Goal: Task Accomplishment & Management: Manage account settings

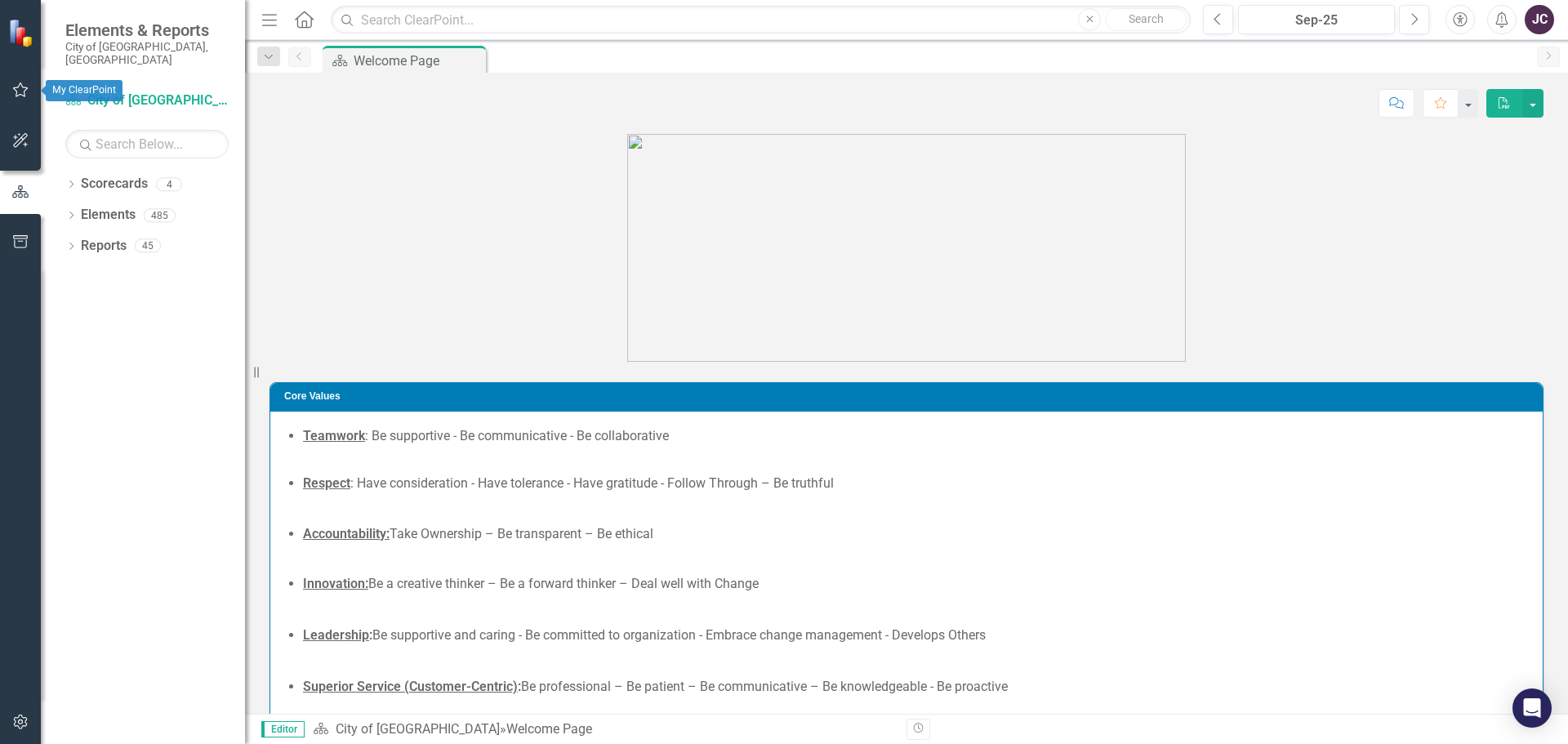
click at [19, 91] on icon "button" at bounding box center [21, 90] width 17 height 13
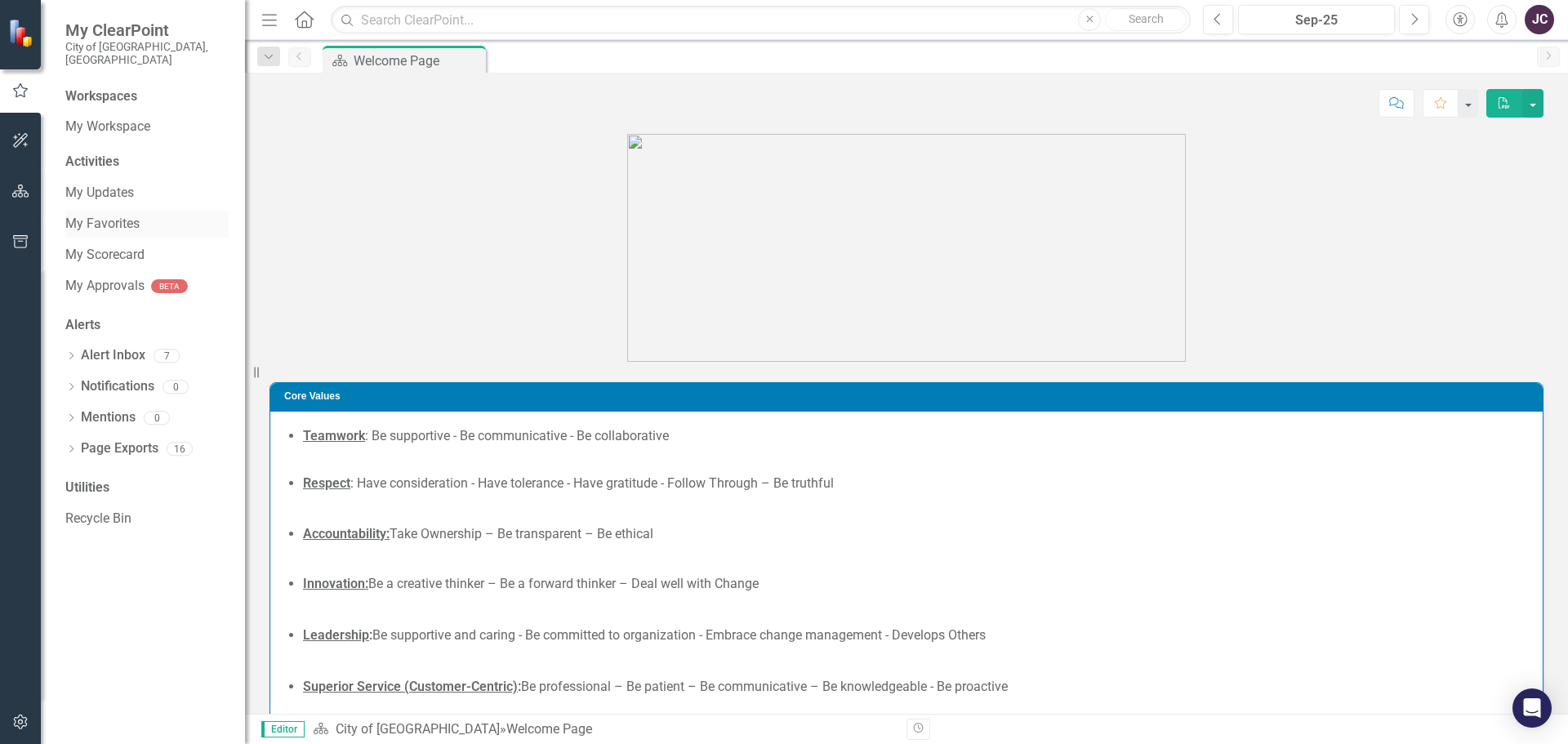
click at [120, 215] on link "My Favorites" at bounding box center [147, 224] width 163 height 19
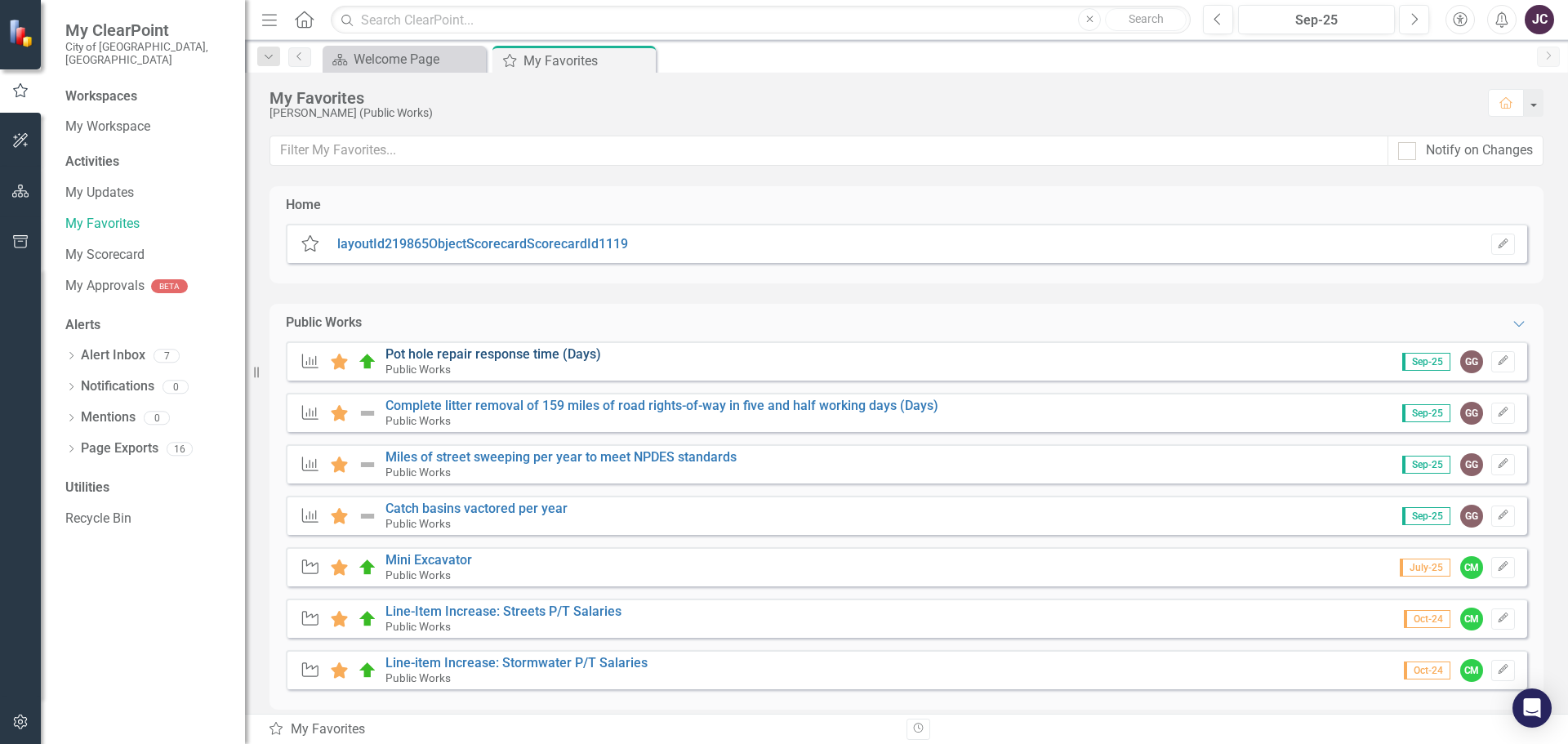
click at [476, 354] on link "Pot hole repair response time (Days)" at bounding box center [493, 353] width 215 height 15
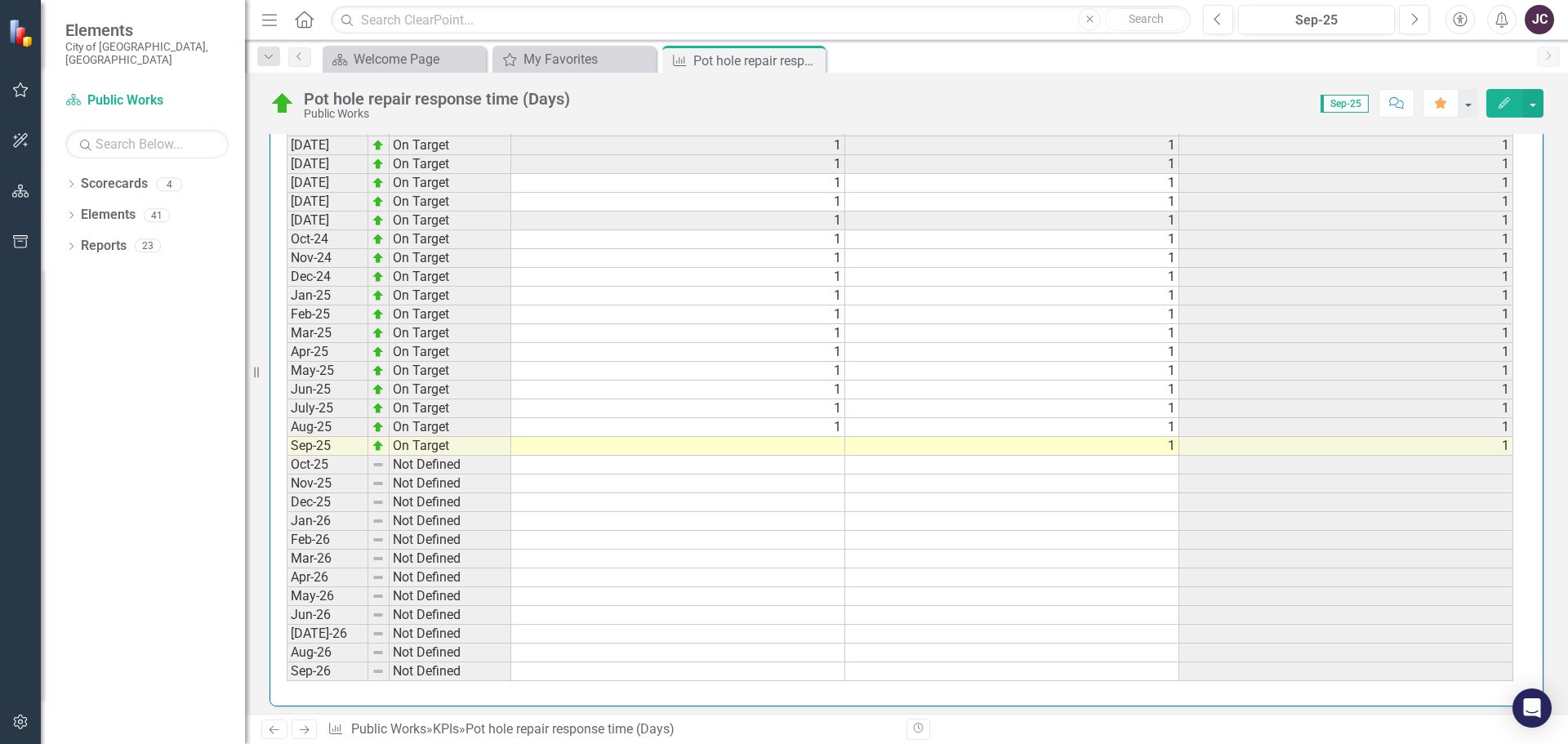
scroll to position [1747, 0]
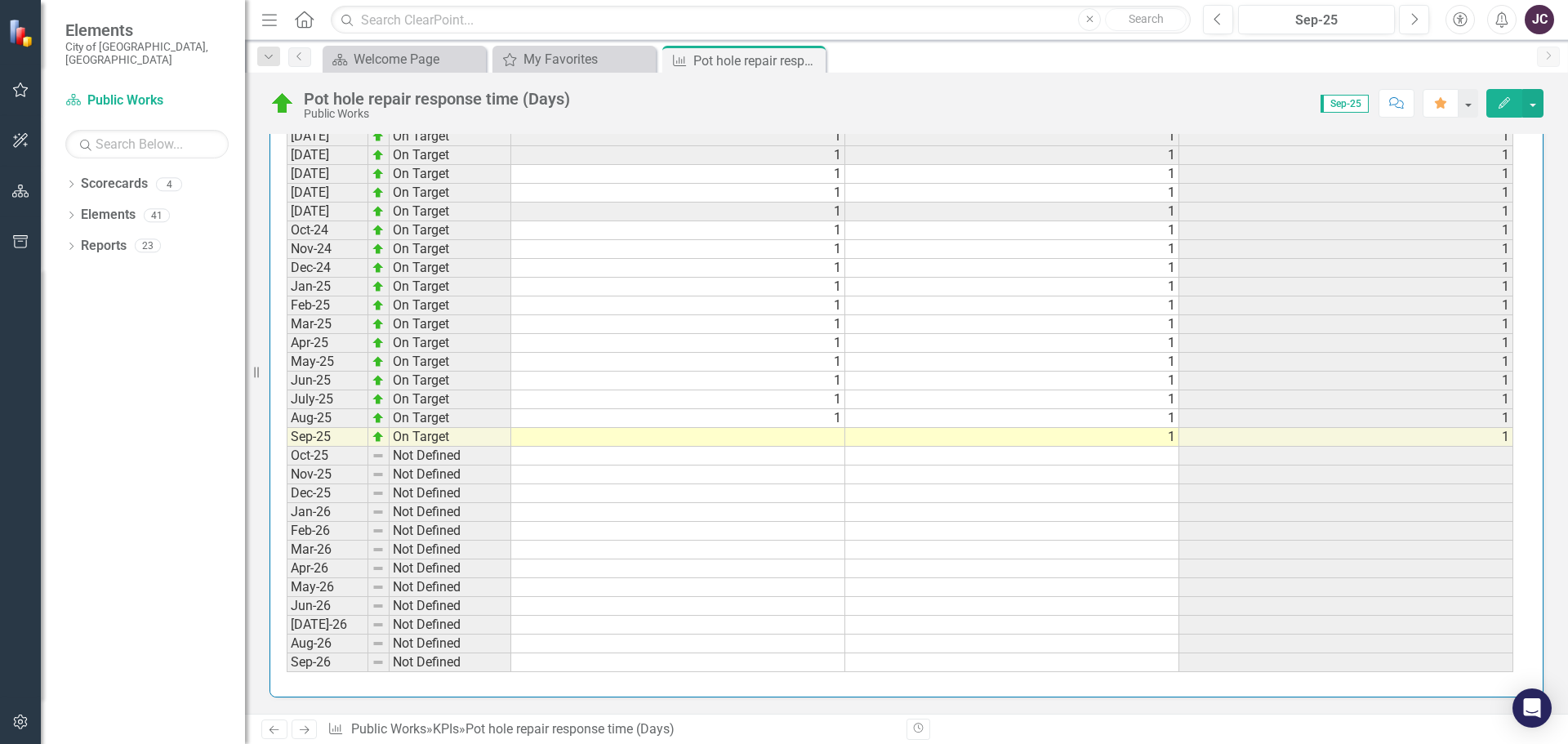
click at [784, 438] on td at bounding box center [678, 437] width 334 height 19
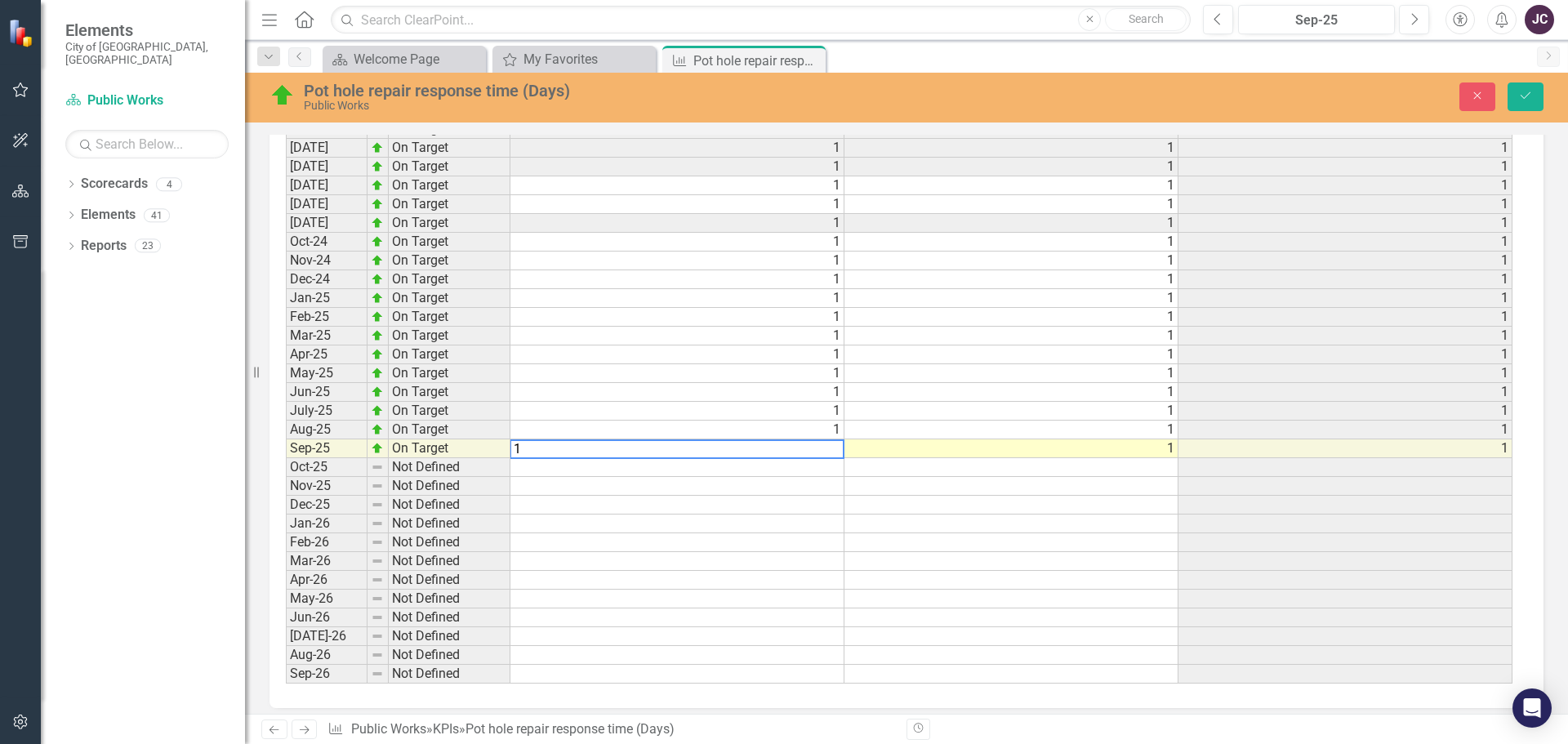
scroll to position [1757, 0]
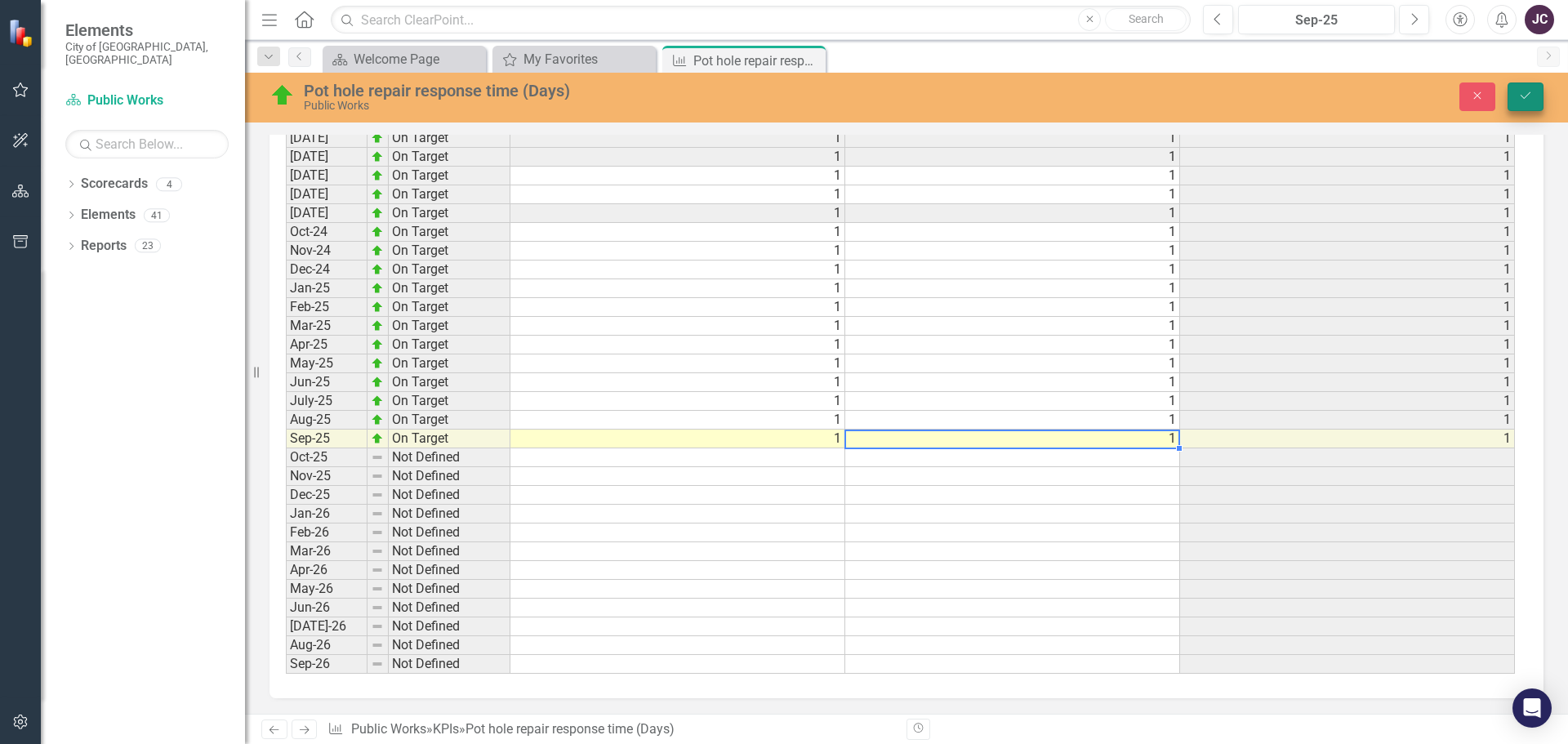
type textarea "1"
click at [1530, 91] on icon "Save" at bounding box center [1525, 95] width 14 height 12
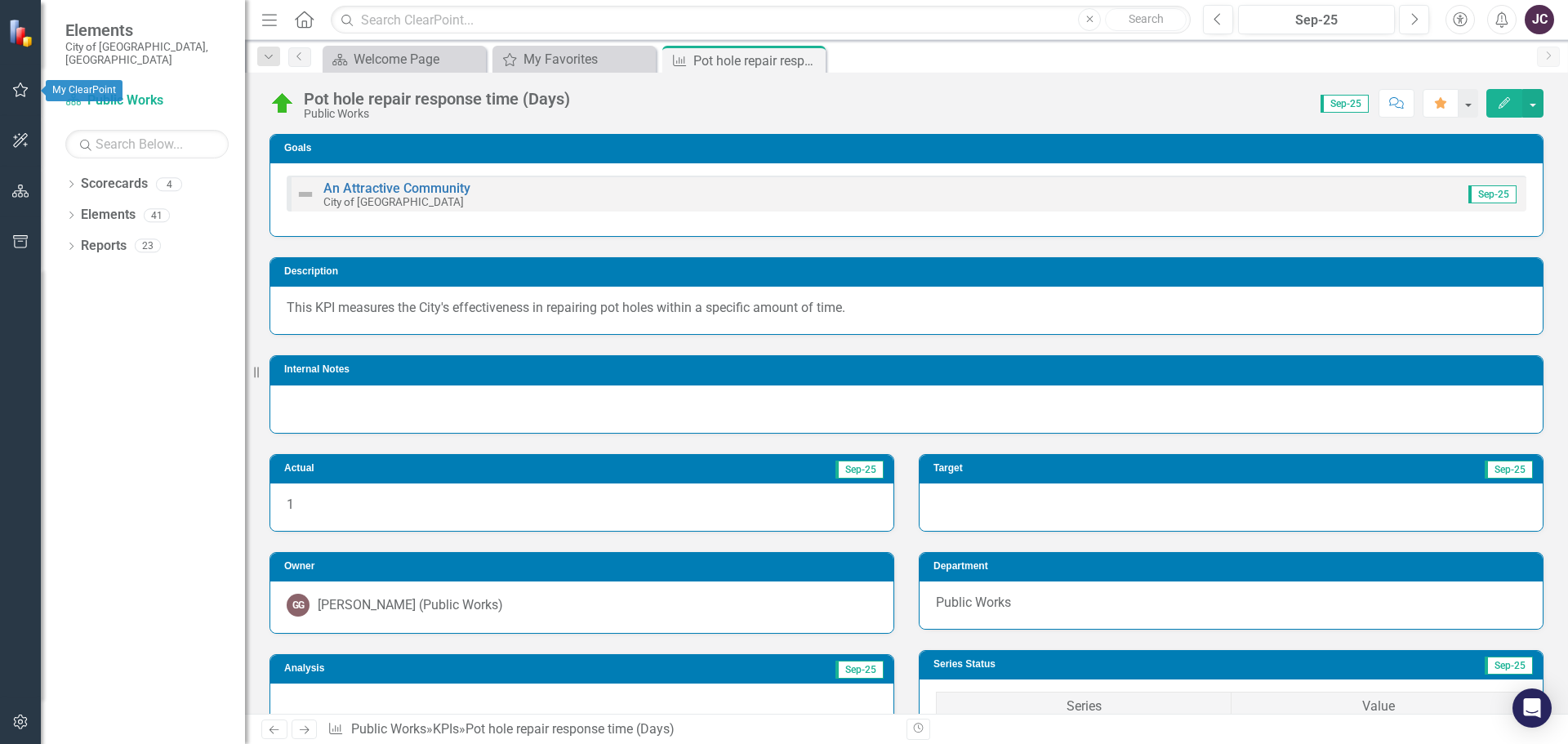
click at [15, 88] on icon "button" at bounding box center [21, 90] width 17 height 13
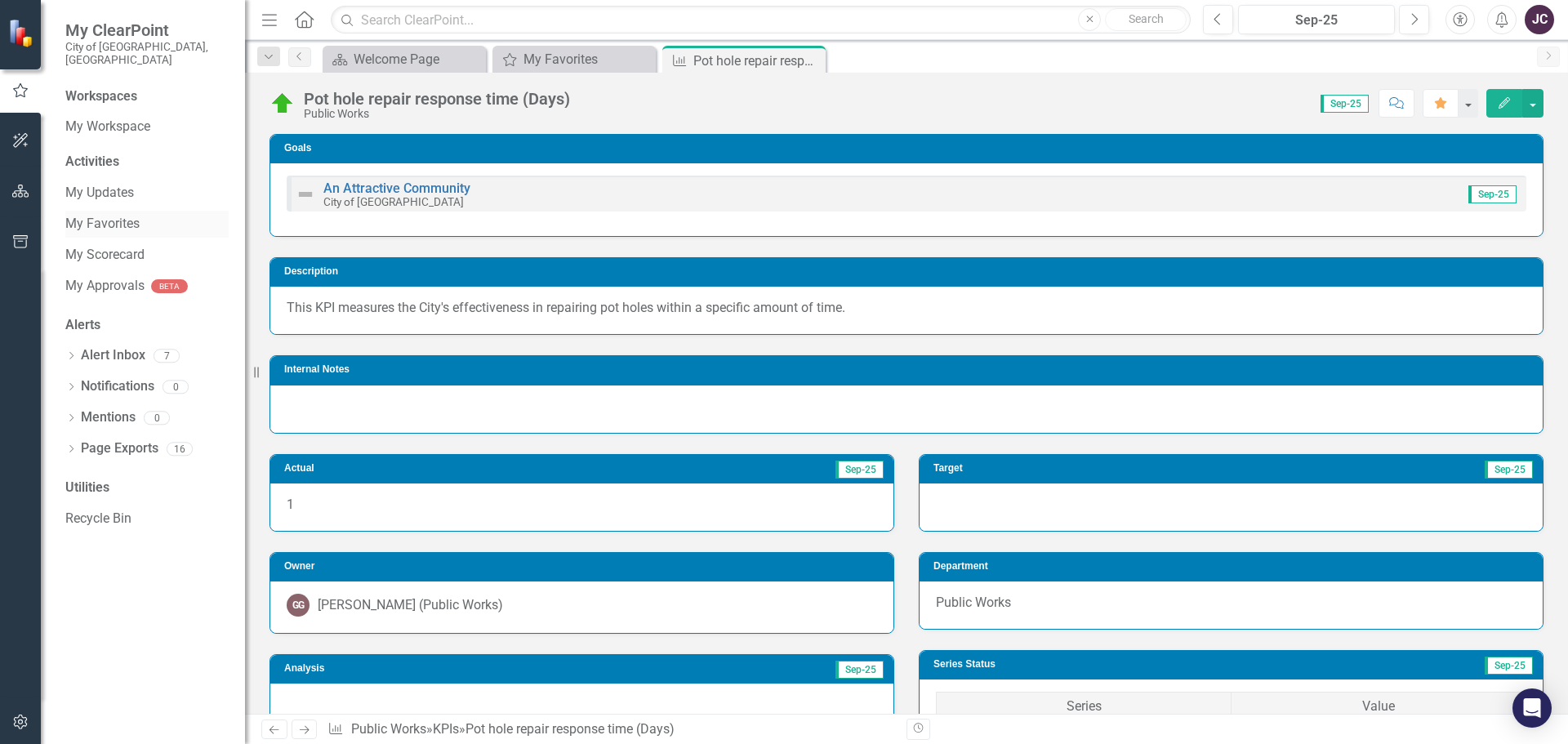
click at [99, 215] on link "My Favorites" at bounding box center [147, 224] width 163 height 19
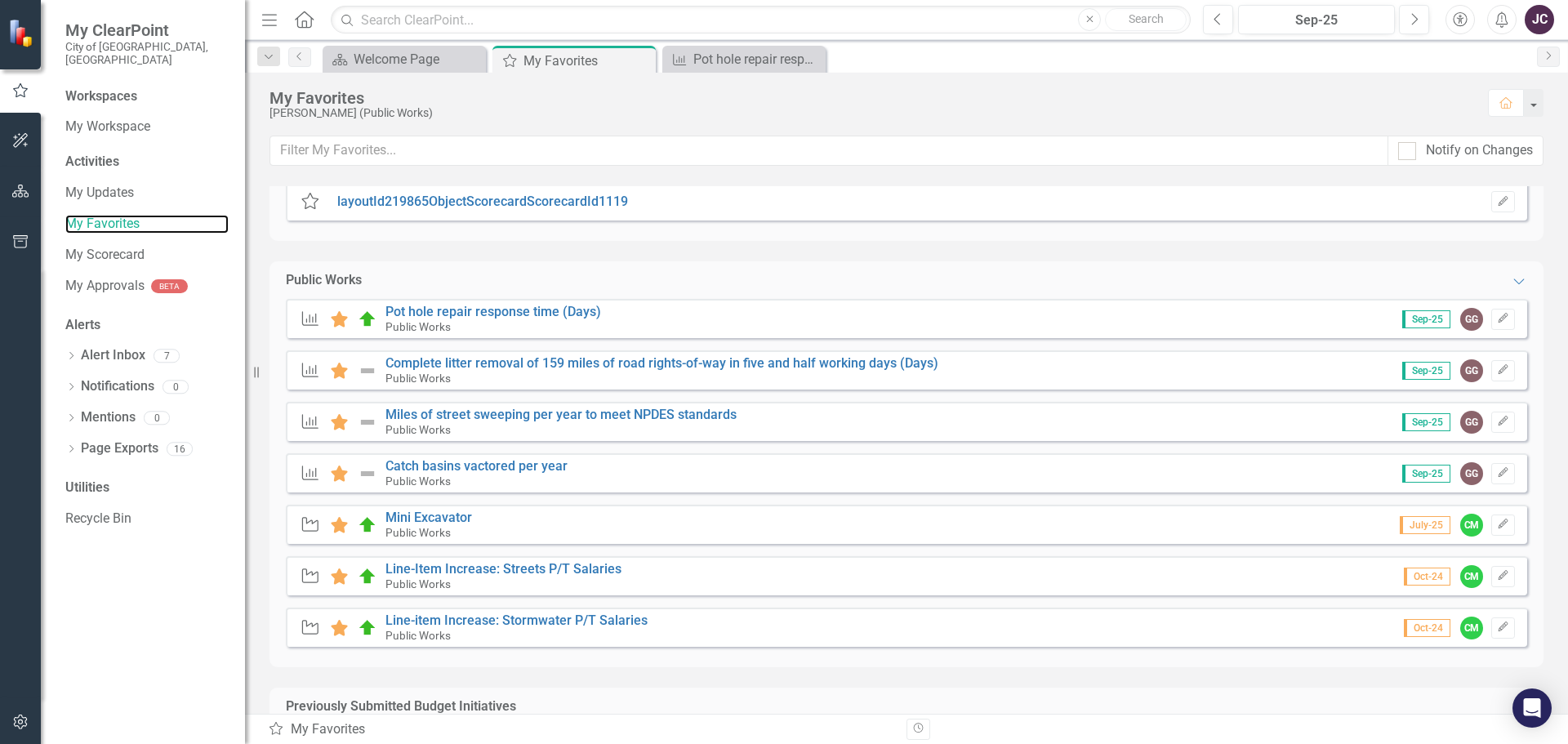
scroll to position [81, 0]
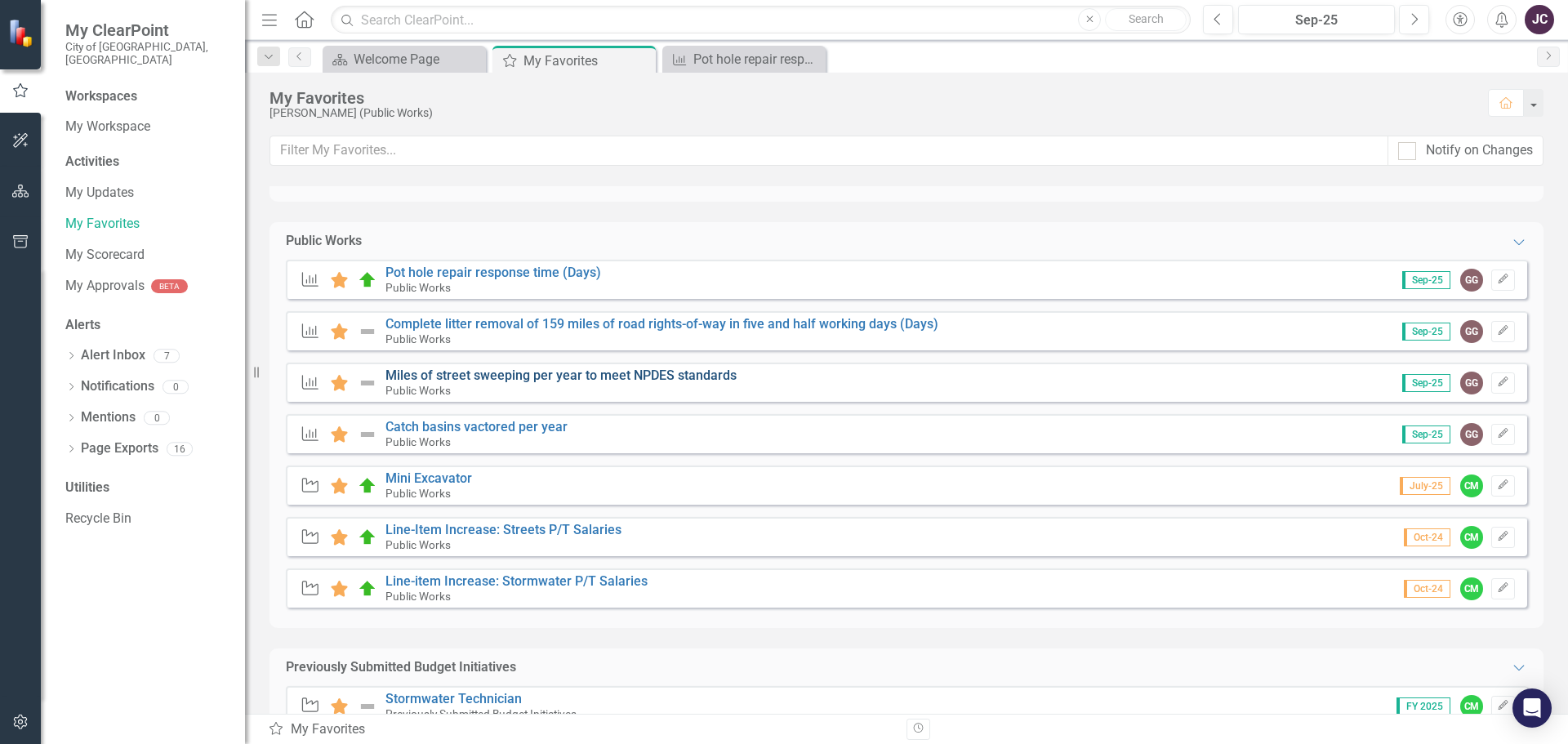
click at [418, 376] on link "Miles of street sweeping per year to meet NPDES standards" at bounding box center [561, 375] width 351 height 15
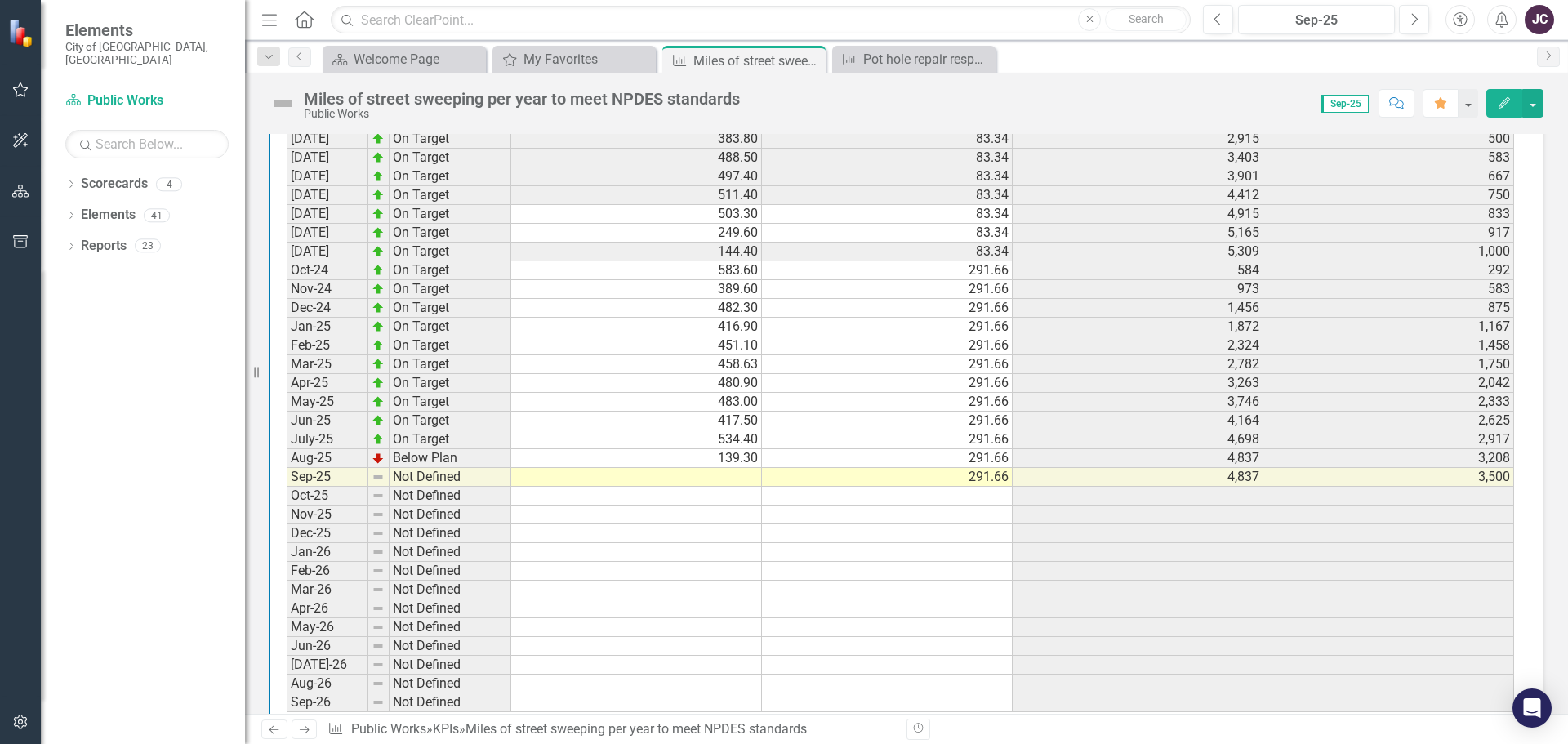
scroll to position [1777, 0]
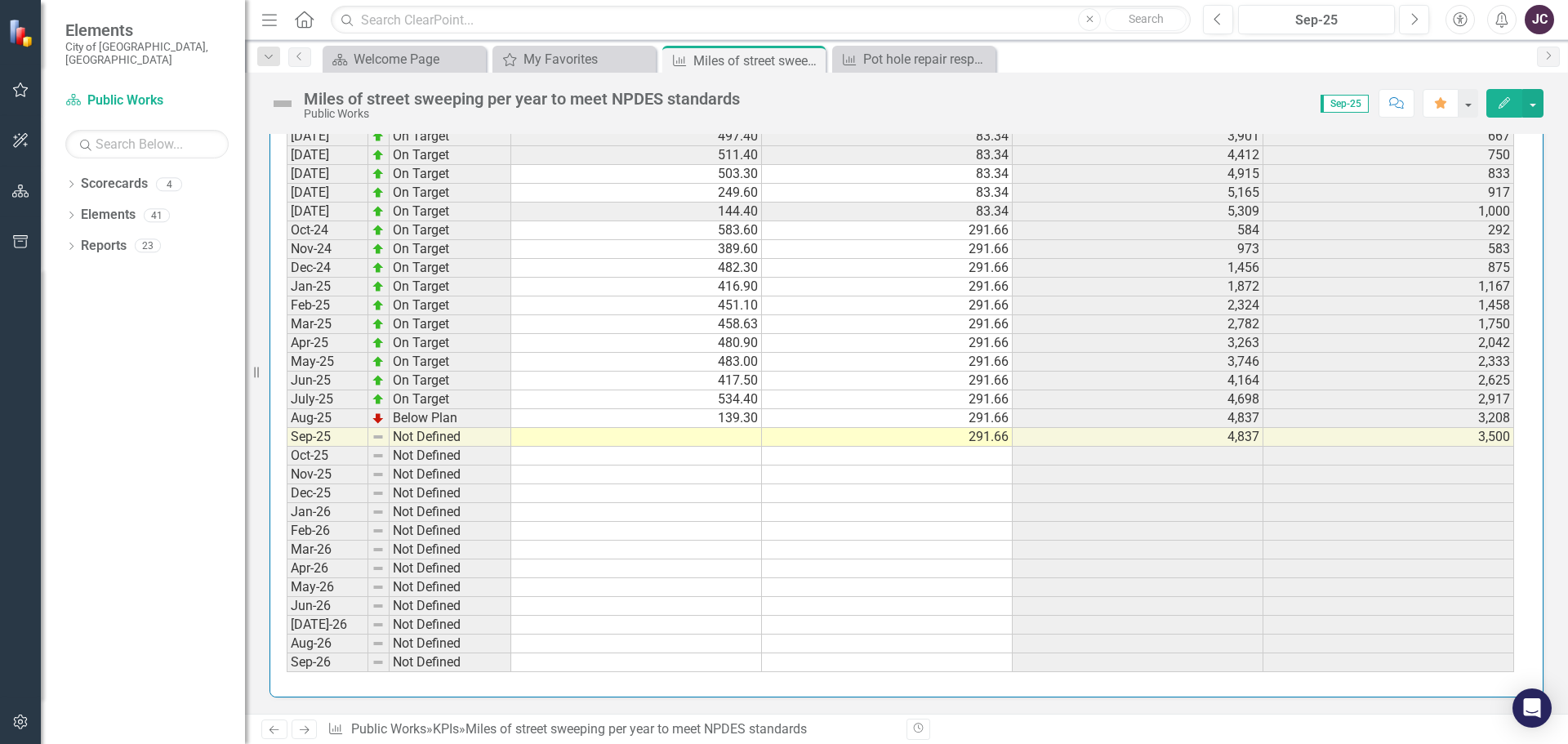
click at [742, 430] on td at bounding box center [636, 437] width 251 height 19
click at [709, 448] on td at bounding box center [636, 455] width 251 height 19
click at [712, 433] on td at bounding box center [636, 437] width 251 height 19
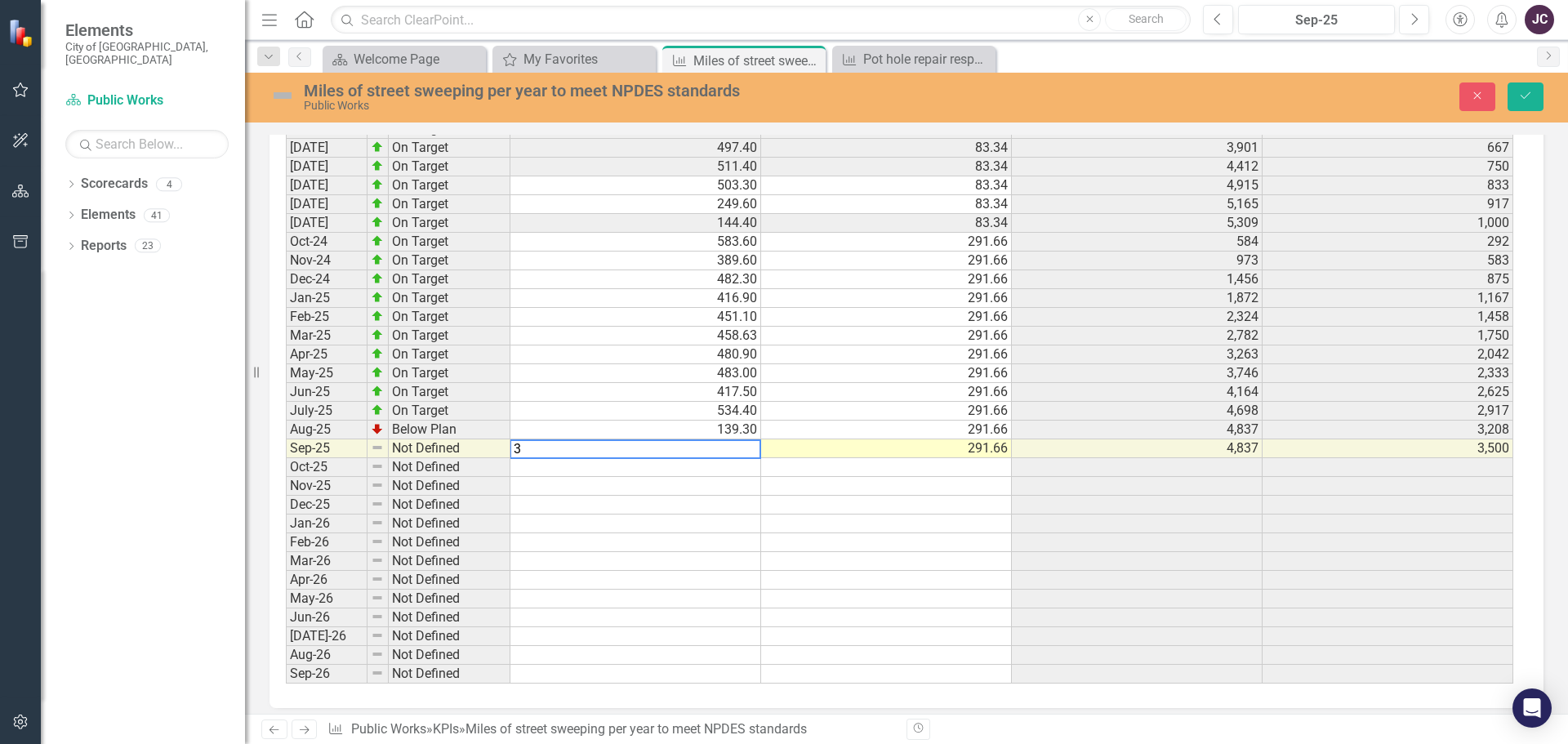
scroll to position [1787, 0]
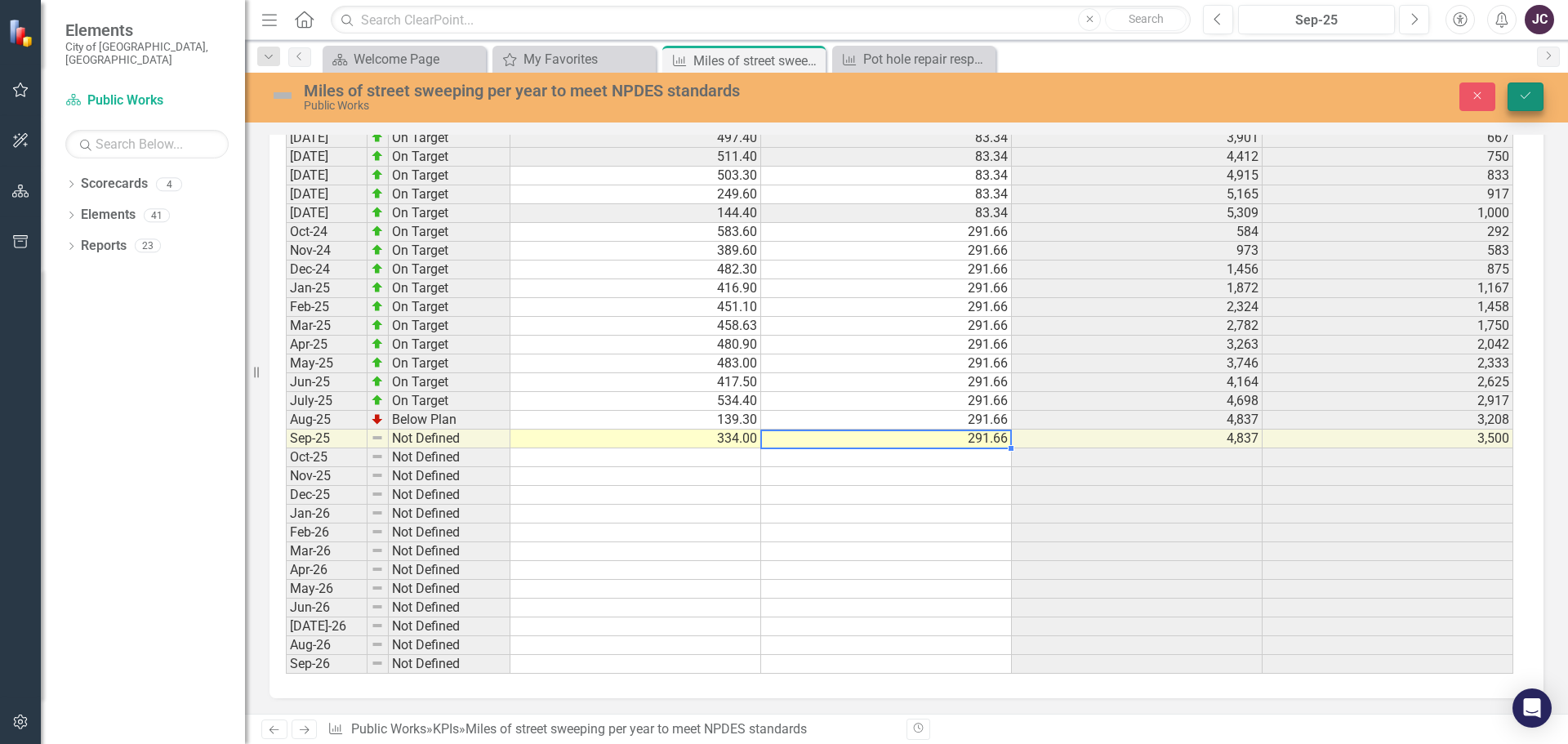
type textarea "291.66"
click at [1515, 91] on button "Save" at bounding box center [1525, 97] width 36 height 29
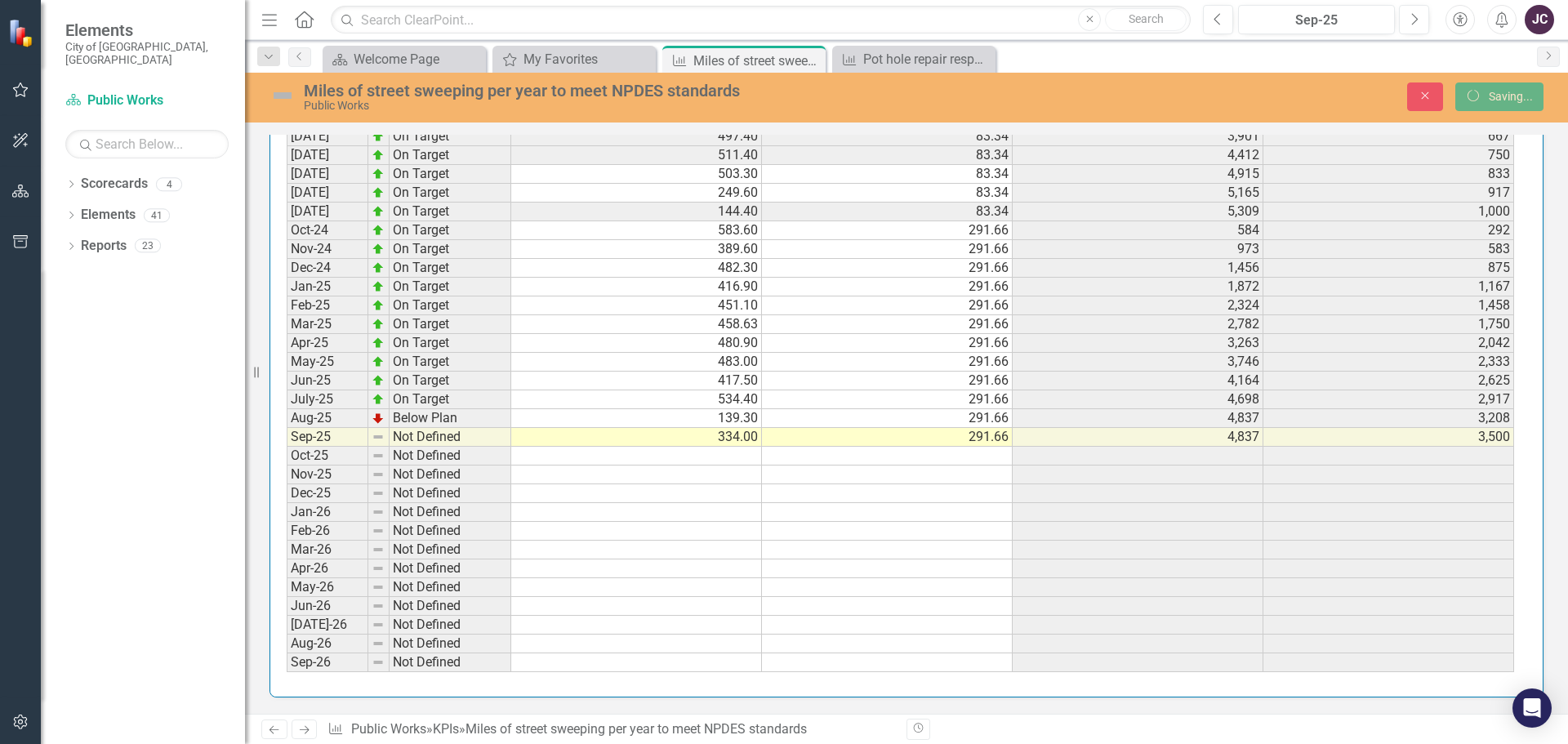
scroll to position [1777, 0]
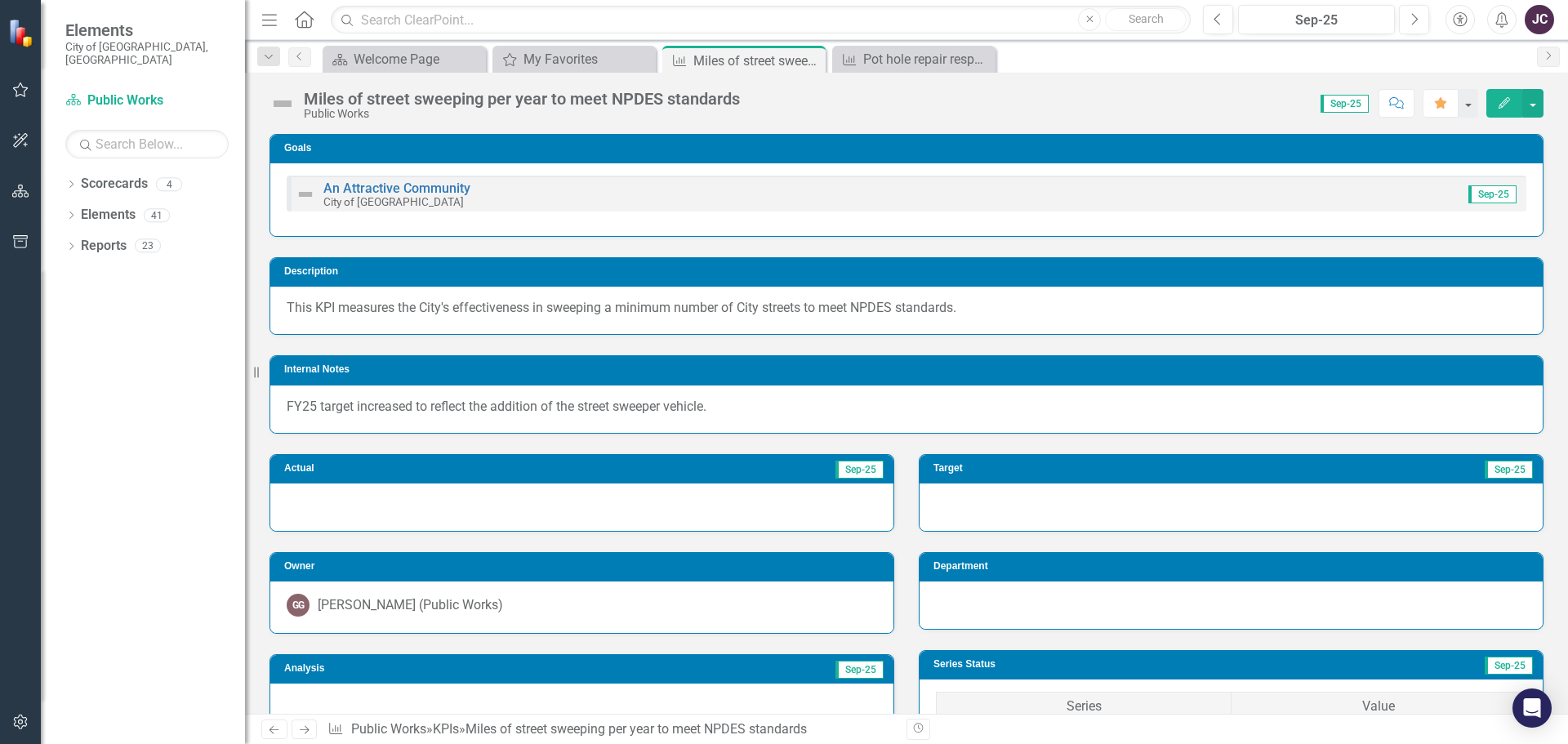
click at [13, 85] on icon "button" at bounding box center [21, 90] width 17 height 13
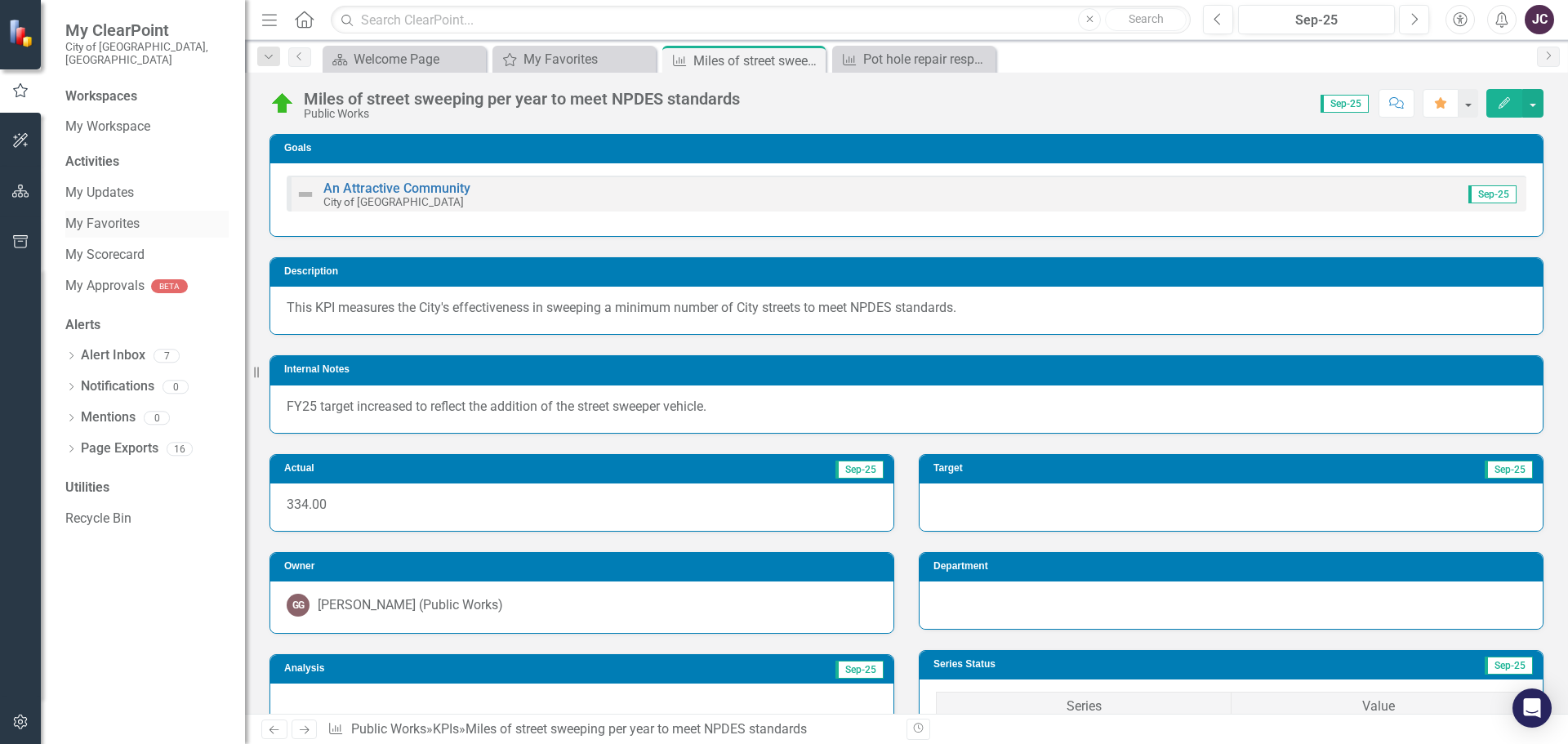
click at [115, 215] on link "My Favorites" at bounding box center [147, 224] width 163 height 19
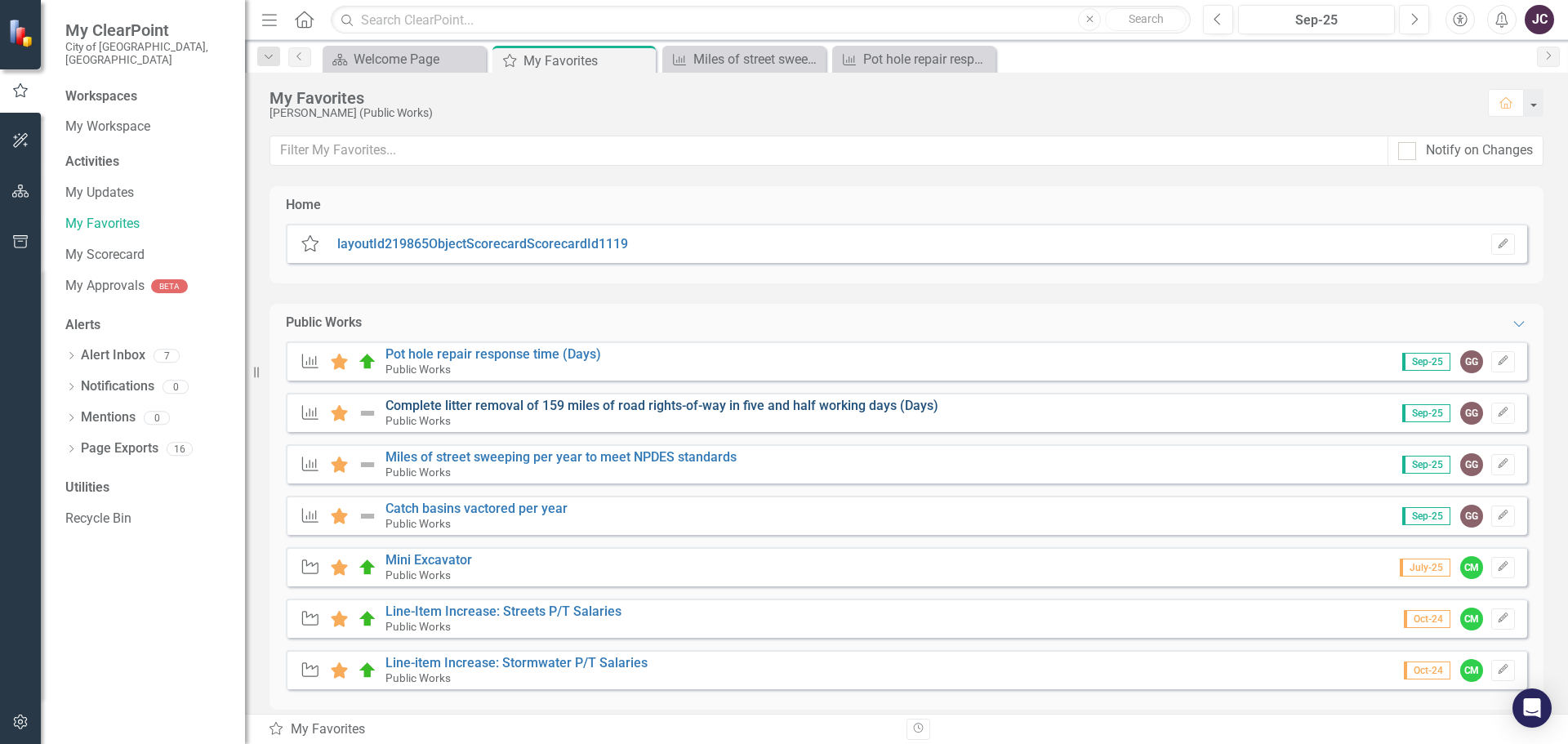
click at [471, 400] on link "Complete litter removal of 159 miles of road rights-of-way in five and half wor…" at bounding box center [662, 405] width 553 height 15
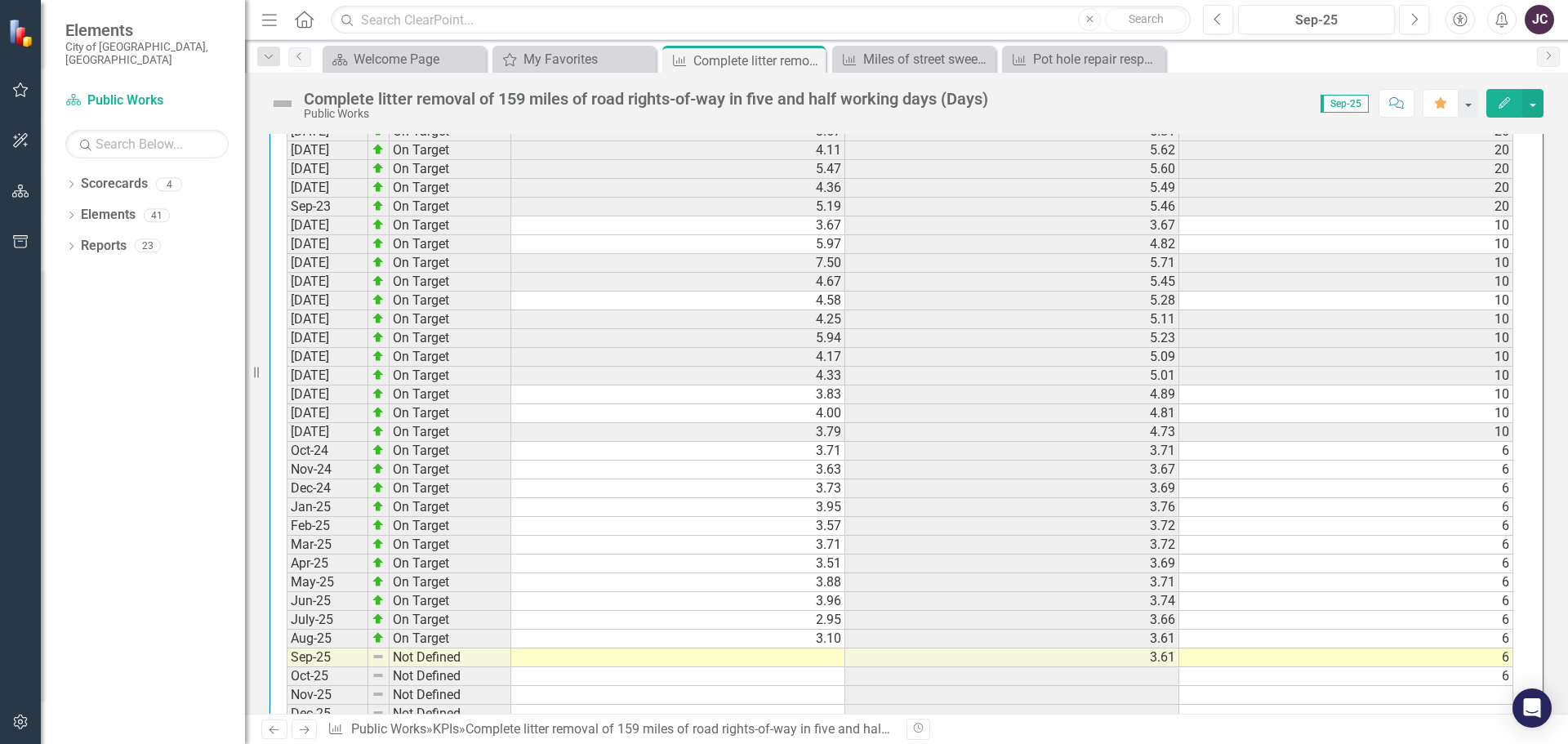
scroll to position [1772, 0]
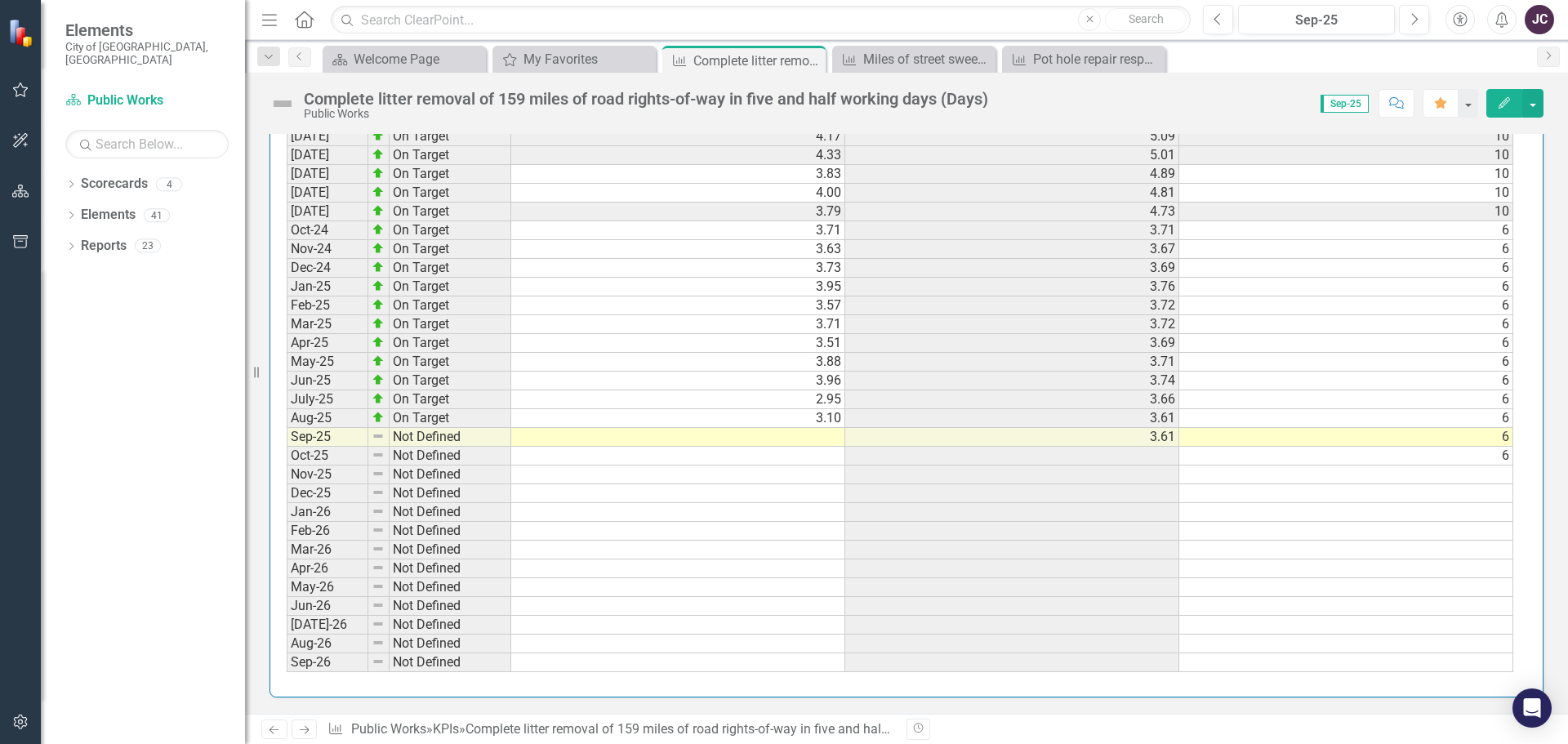
click at [804, 439] on td at bounding box center [678, 437] width 334 height 19
click at [813, 432] on td at bounding box center [678, 437] width 334 height 19
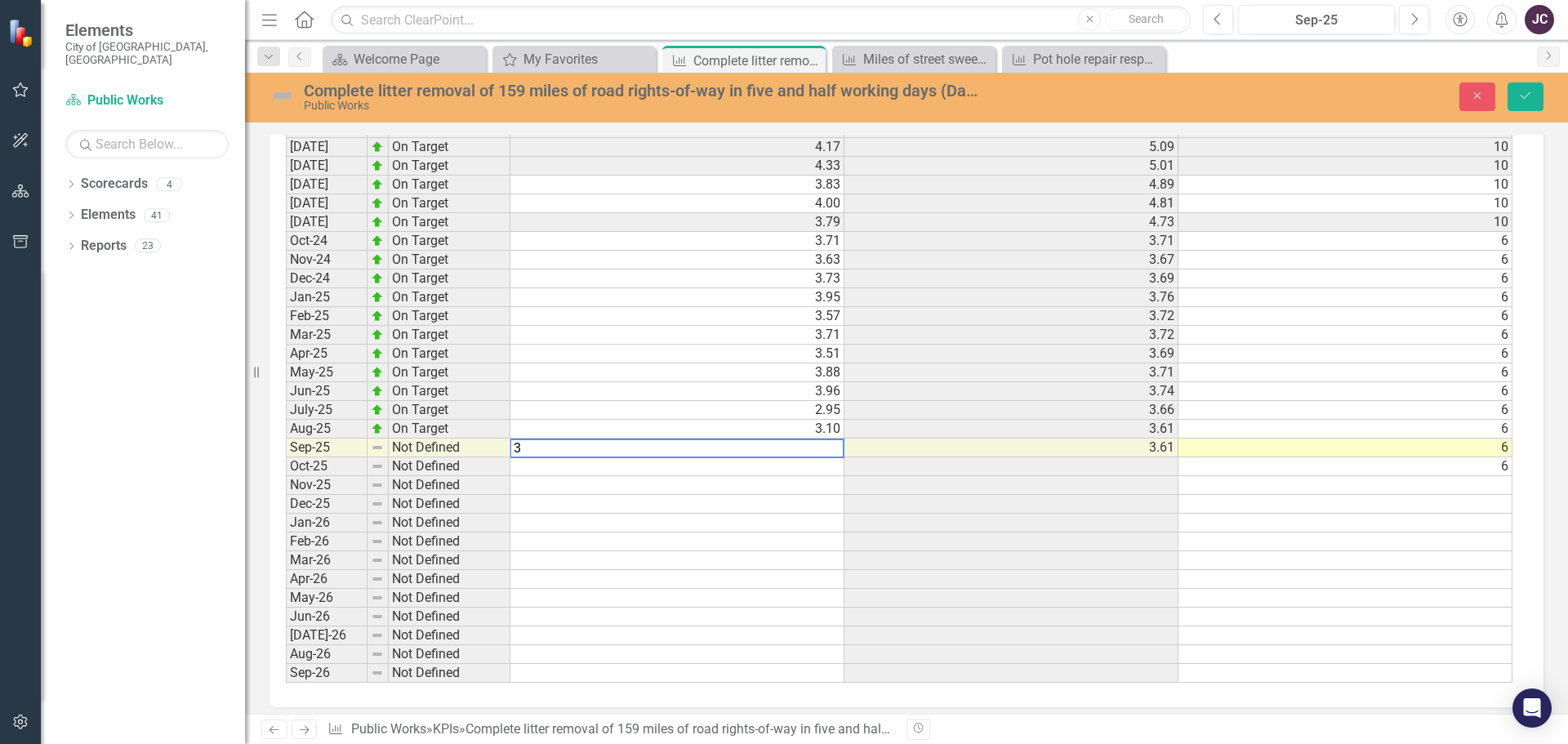
scroll to position [1782, 0]
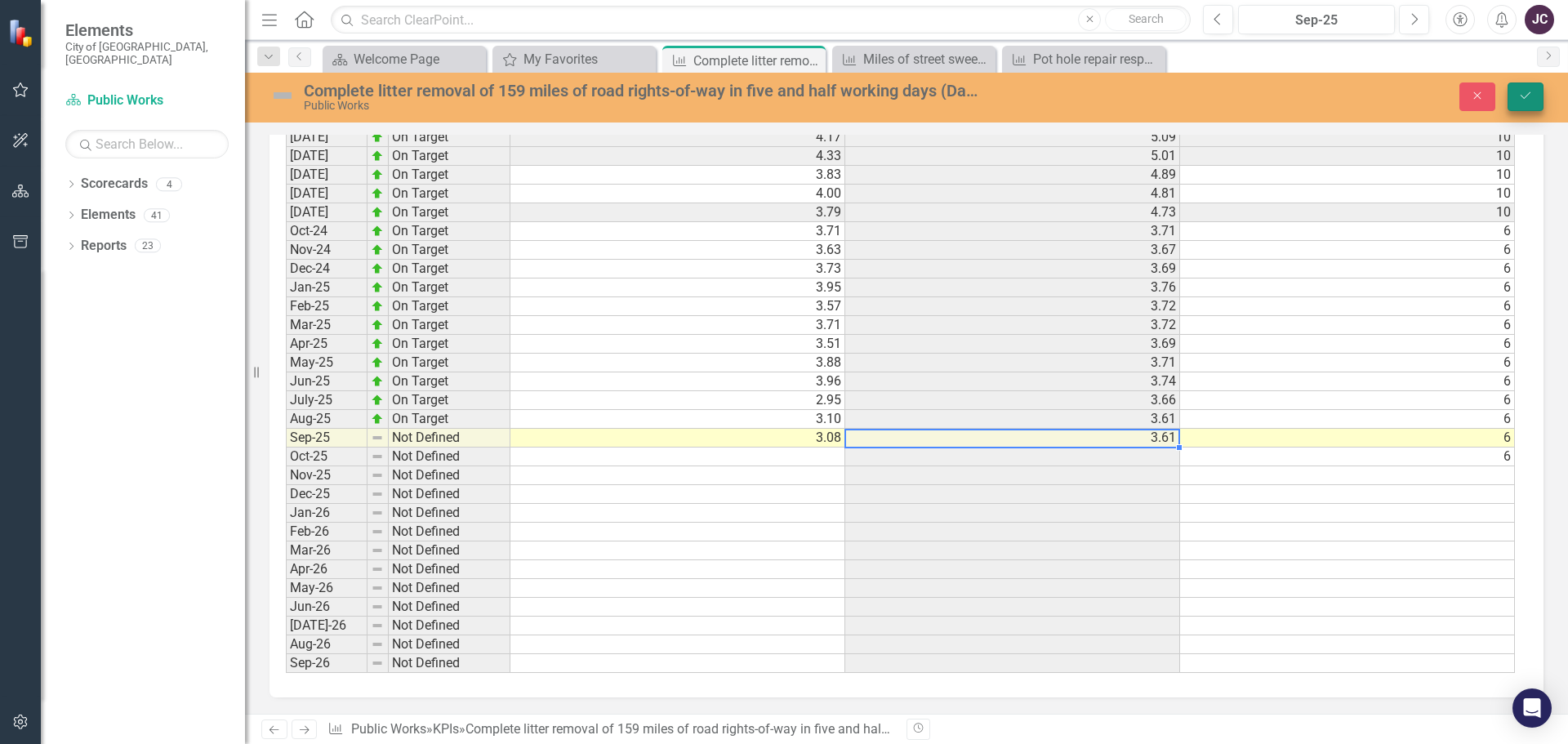
type textarea "3.08"
click at [1526, 91] on icon "Save" at bounding box center [1525, 95] width 14 height 12
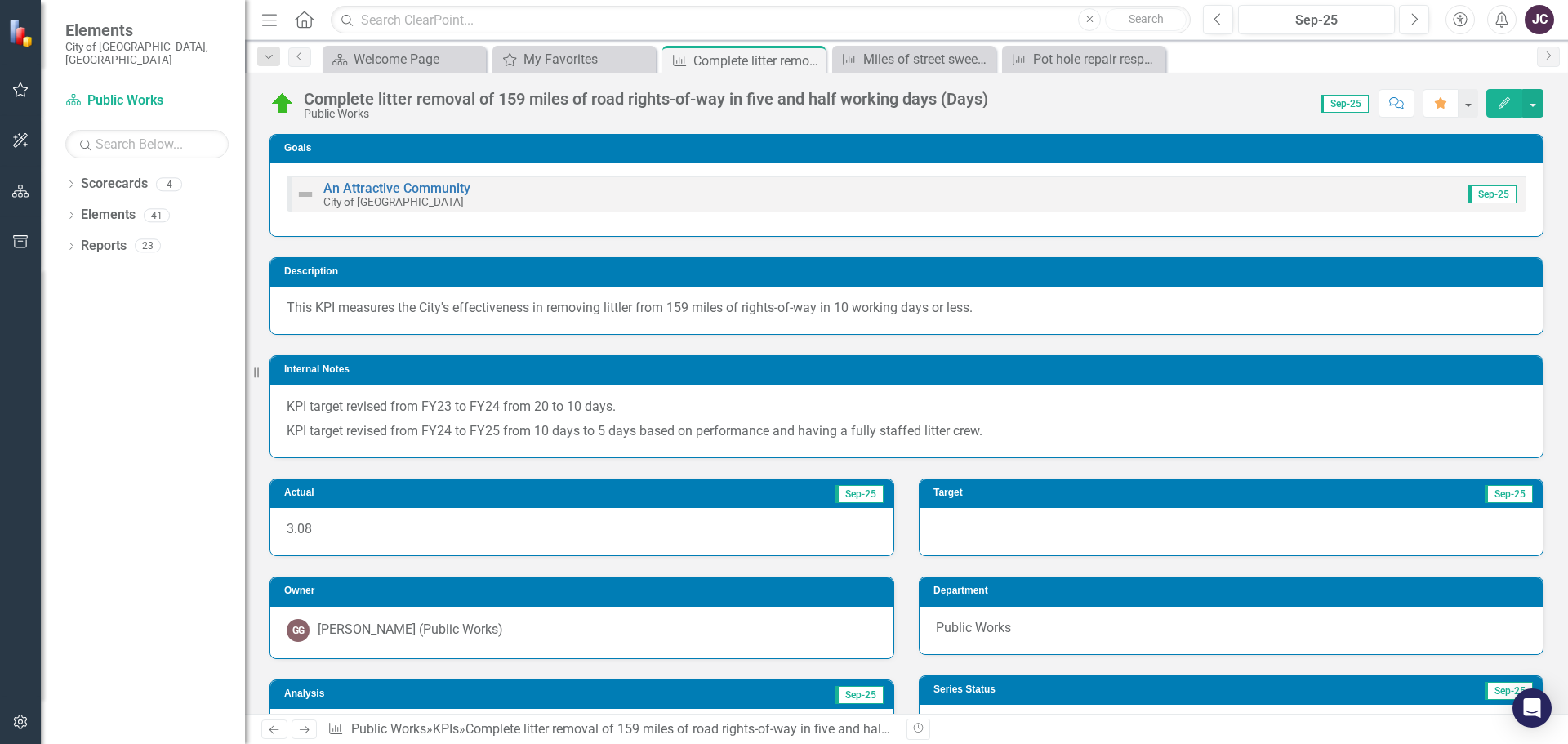
click at [16, 88] on icon "button" at bounding box center [21, 90] width 17 height 13
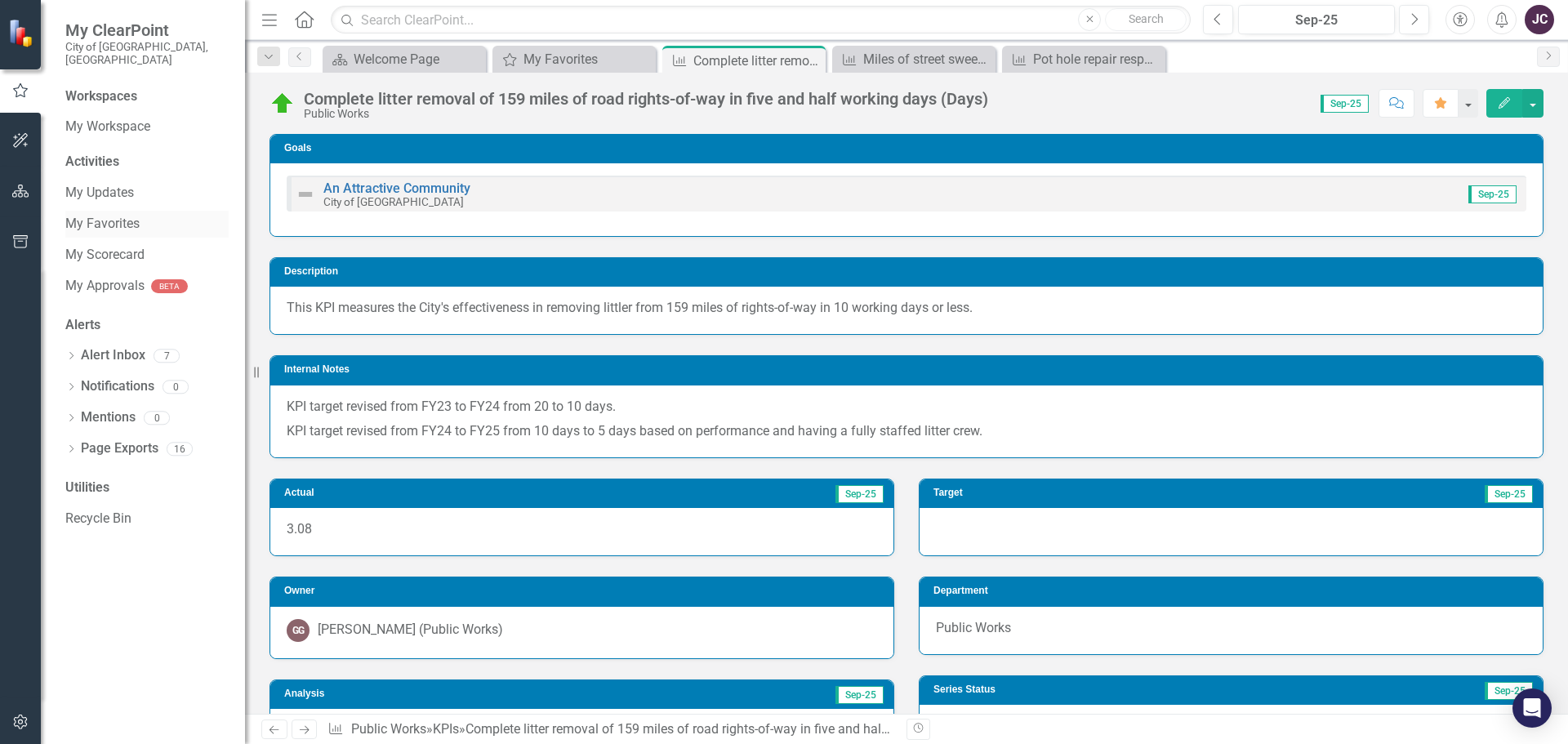
click at [108, 215] on link "My Favorites" at bounding box center [147, 224] width 163 height 19
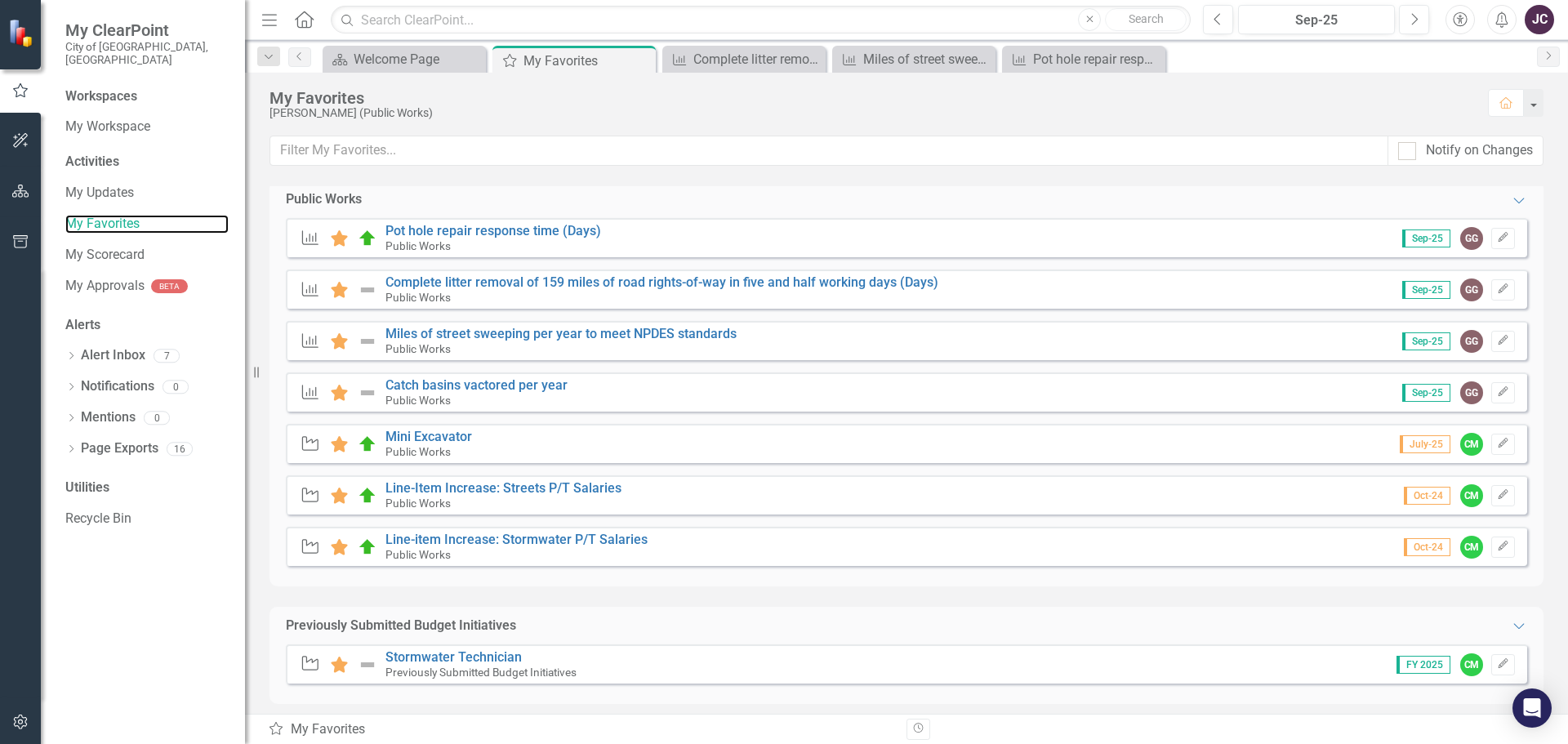
scroll to position [134, 0]
